Goal: Task Accomplishment & Management: Manage account settings

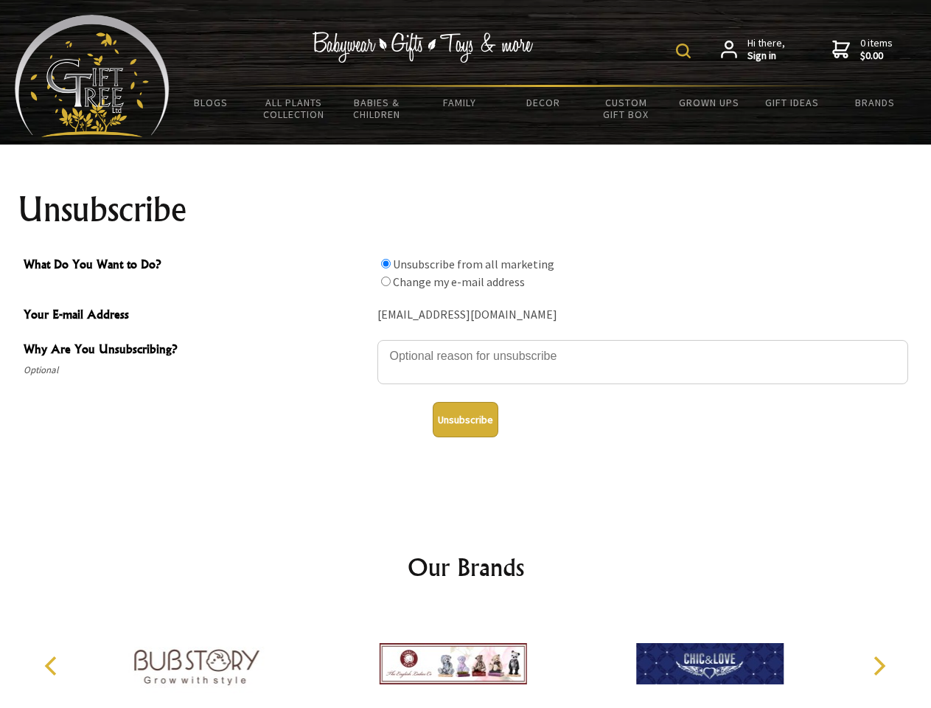
click at [686, 51] on img at bounding box center [683, 50] width 15 height 15
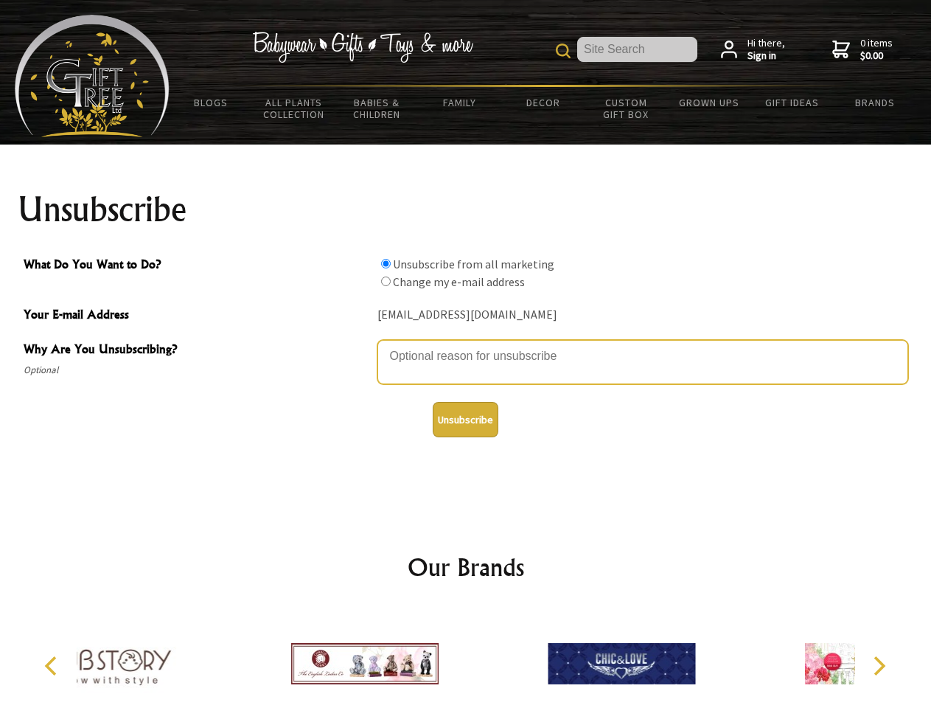
click at [466, 345] on textarea "Why Are You Unsubscribing?" at bounding box center [642, 362] width 531 height 44
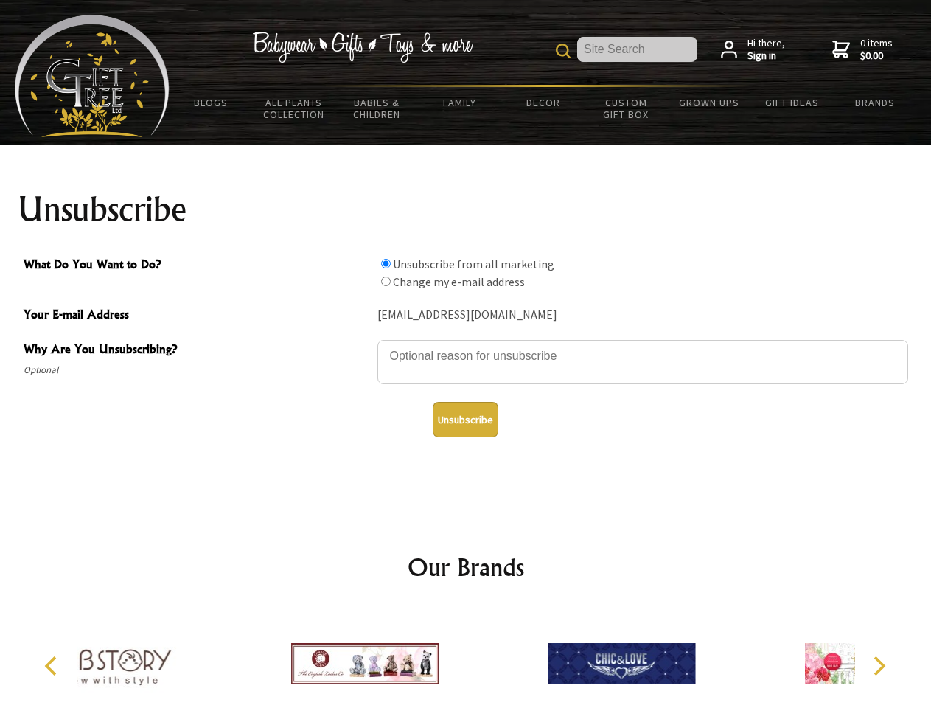
click at [386, 263] on input "What Do You Want to Do?" at bounding box center [386, 264] width 10 height 10
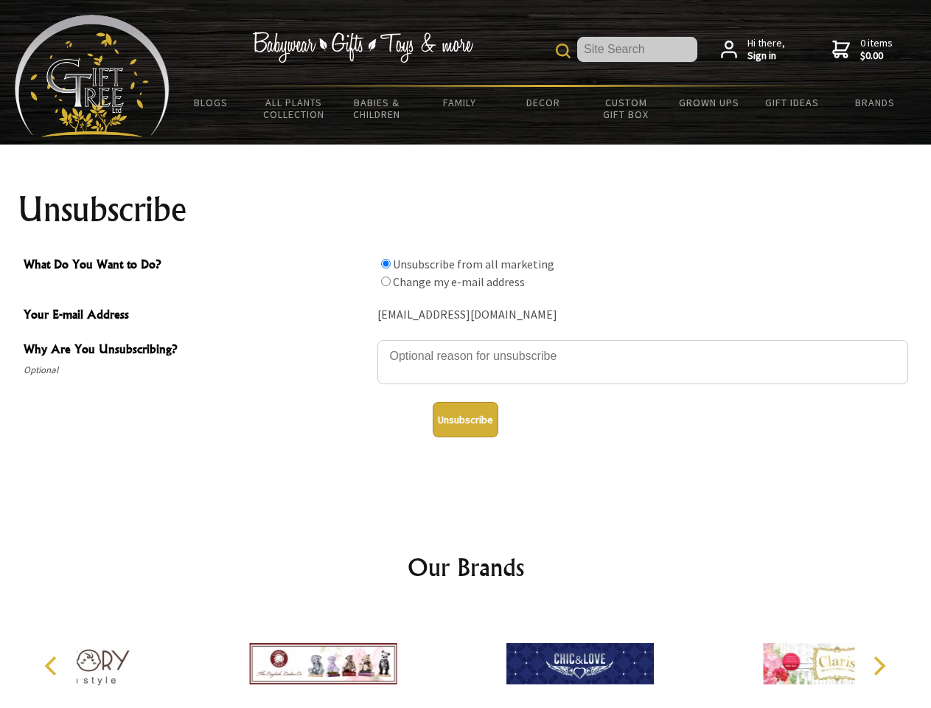
click at [386, 281] on input "What Do You Want to Do?" at bounding box center [386, 281] width 10 height 10
radio input "true"
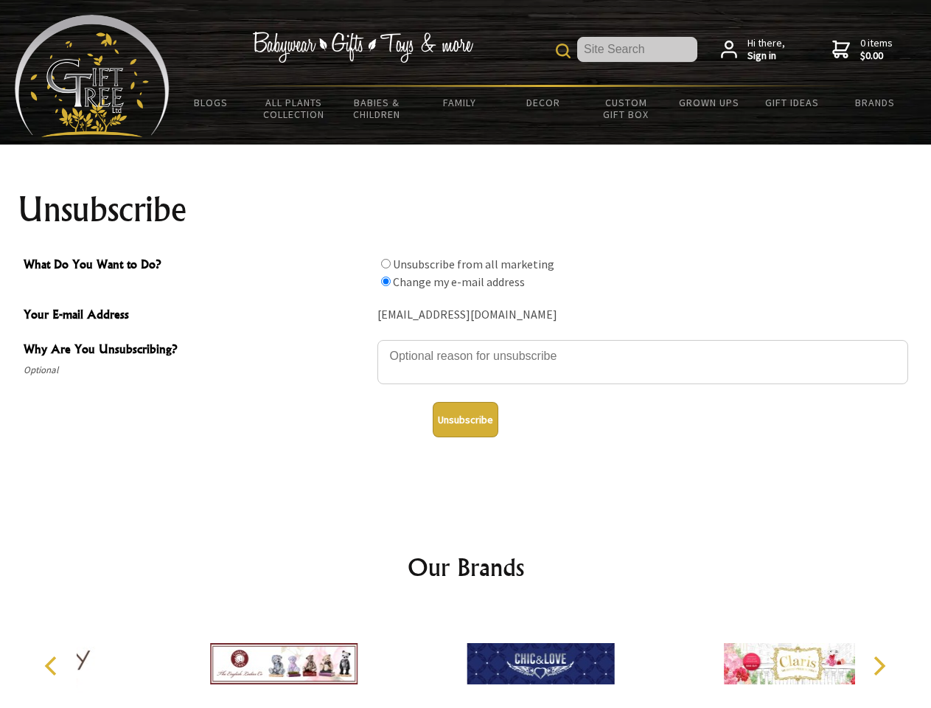
click at [465, 419] on button "Unsubscribe" at bounding box center [466, 419] width 66 height 35
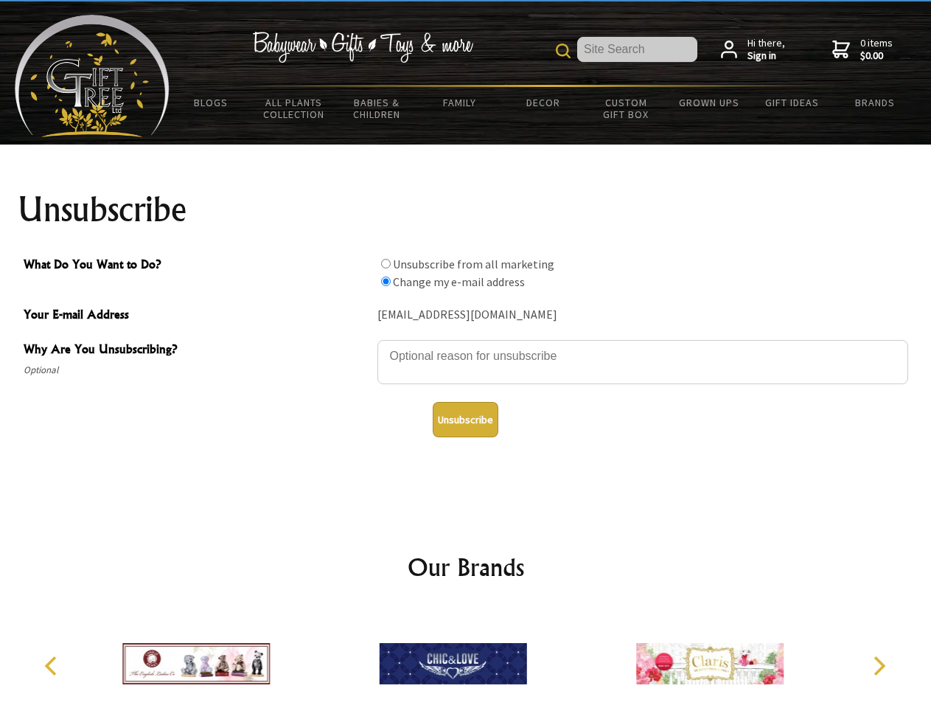
click at [53, 666] on icon "Previous" at bounding box center [52, 665] width 19 height 19
click at [879, 666] on icon "Next" at bounding box center [877, 665] width 19 height 19
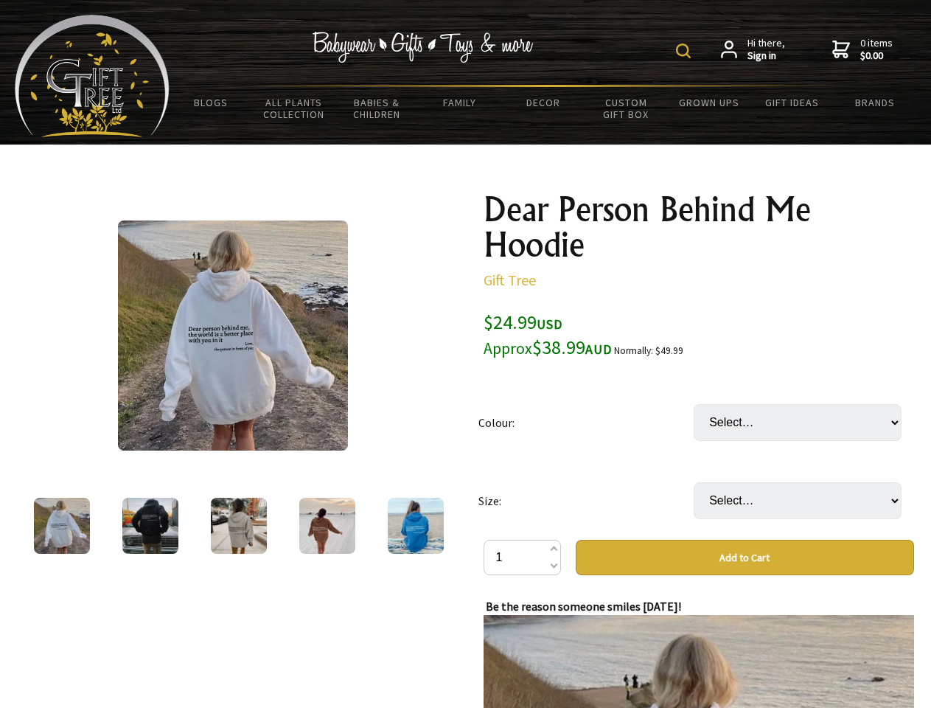
click at [686, 51] on img at bounding box center [683, 50] width 15 height 15
click at [233, 335] on img at bounding box center [233, 335] width 230 height 230
